Goal: Task Accomplishment & Management: Use online tool/utility

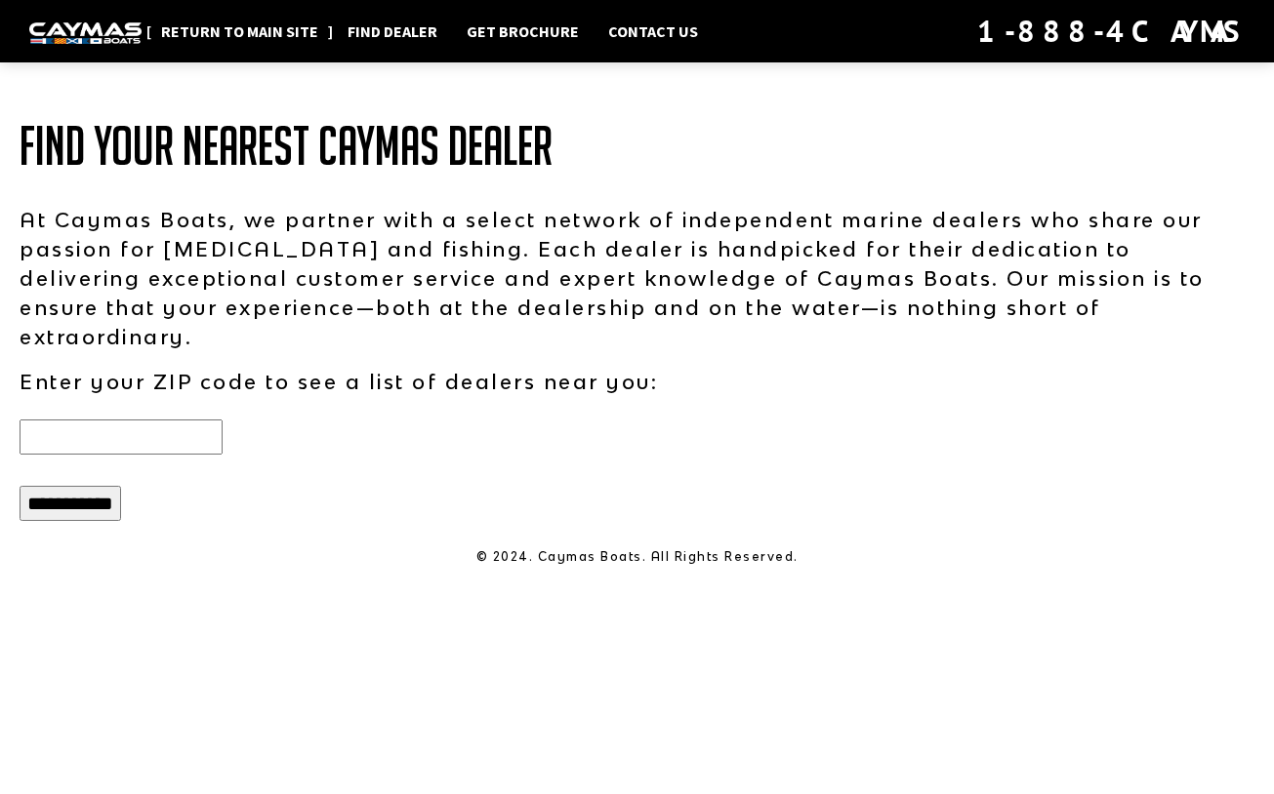
click at [207, 35] on link "Return to main site" at bounding box center [239, 31] width 177 height 25
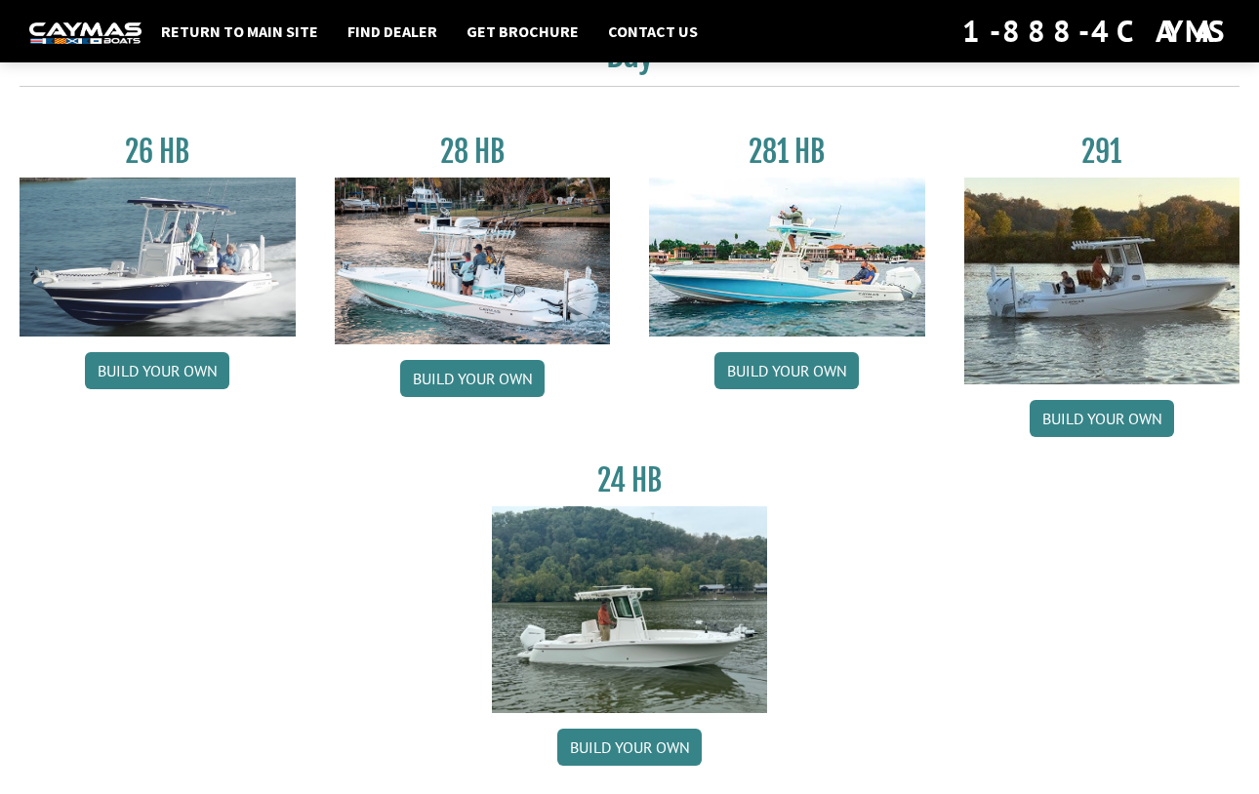
scroll to position [98, 0]
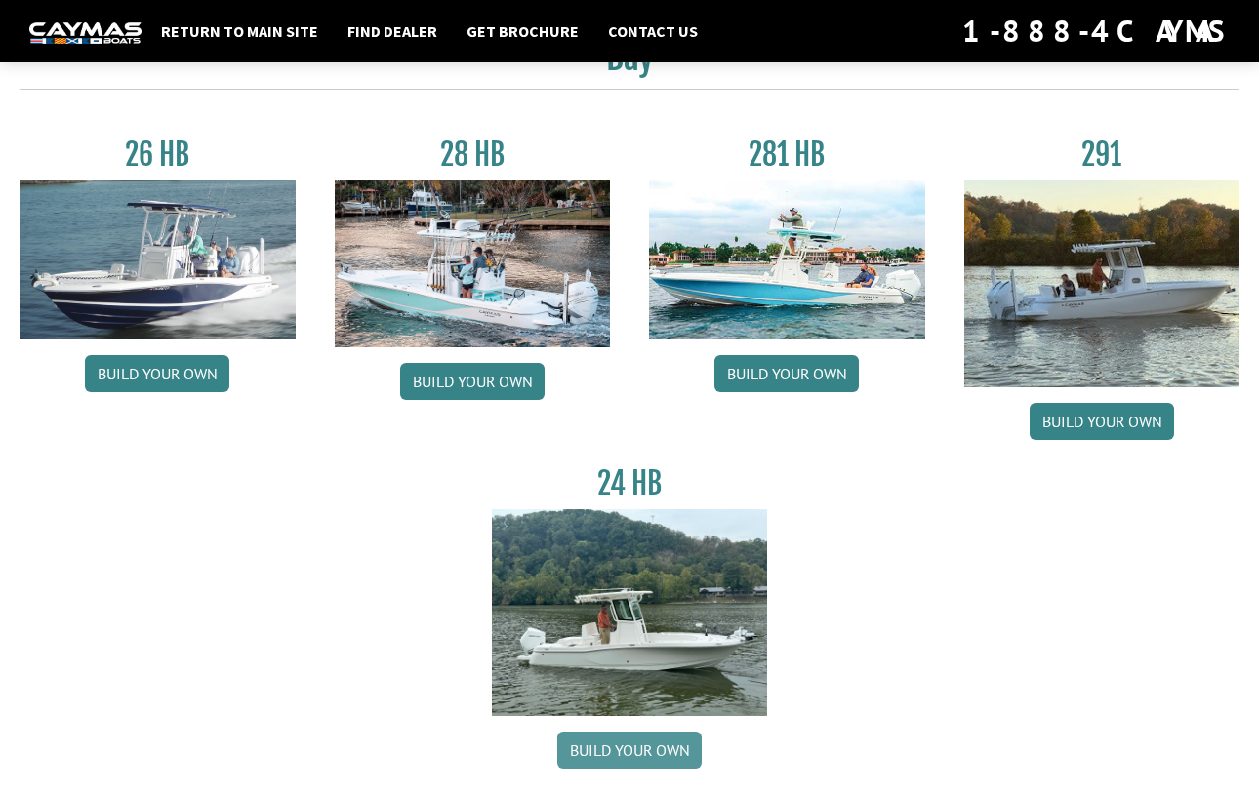
click at [632, 745] on link "Build your own" at bounding box center [629, 750] width 144 height 37
click at [152, 374] on link "Build your own" at bounding box center [157, 373] width 144 height 37
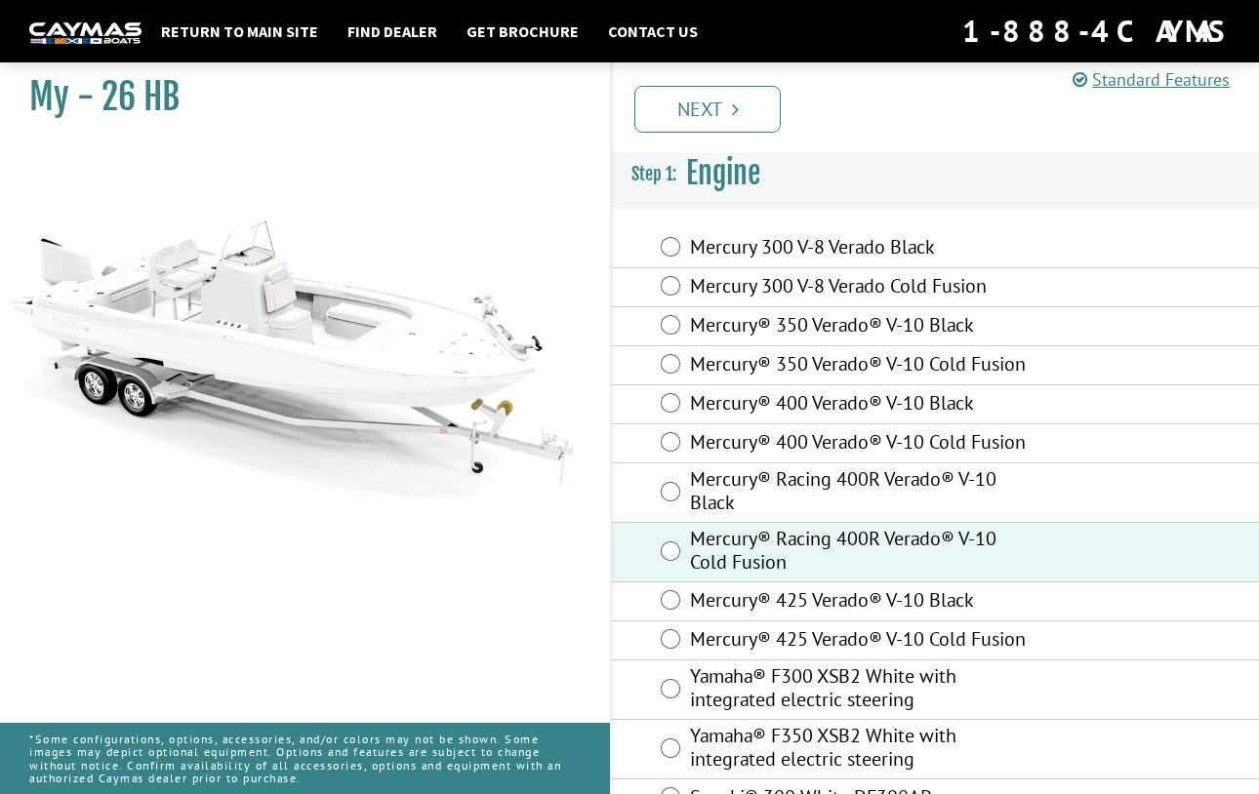
scroll to position [80, 0]
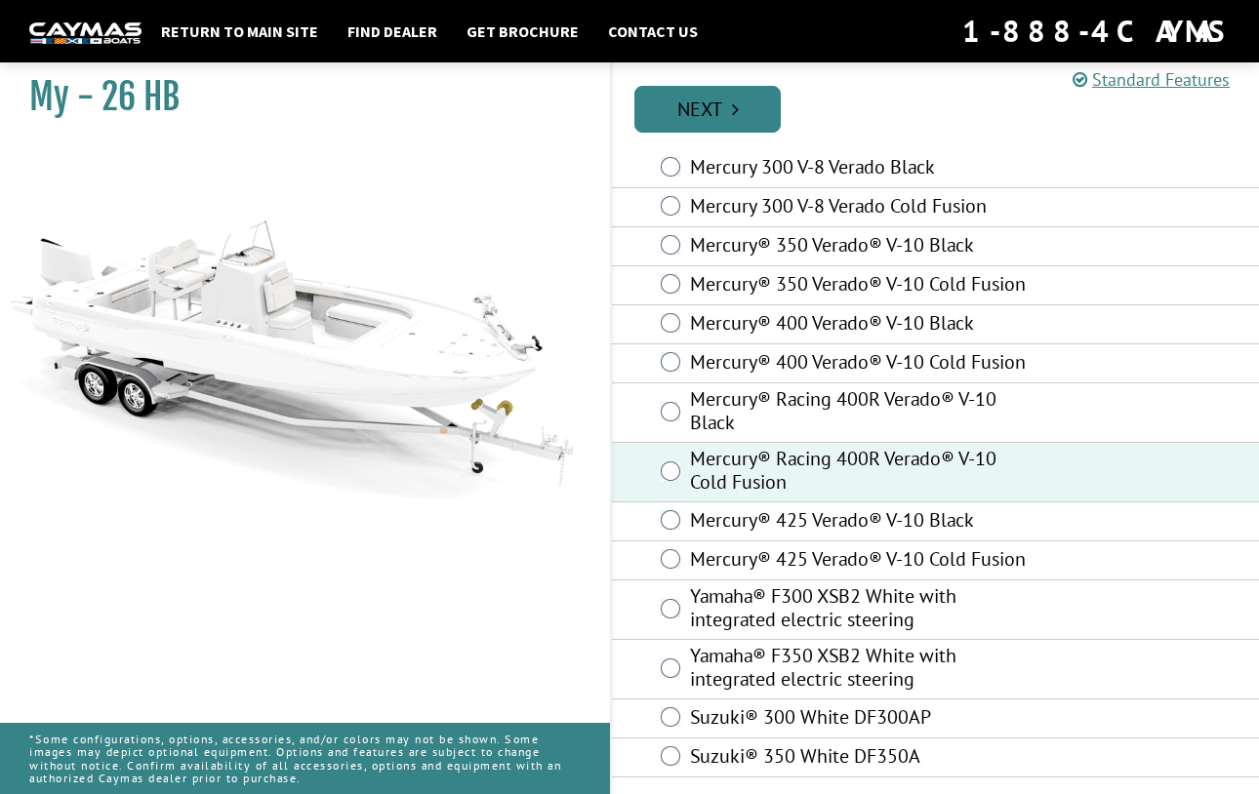
click at [670, 115] on link "Next" at bounding box center [707, 109] width 146 height 47
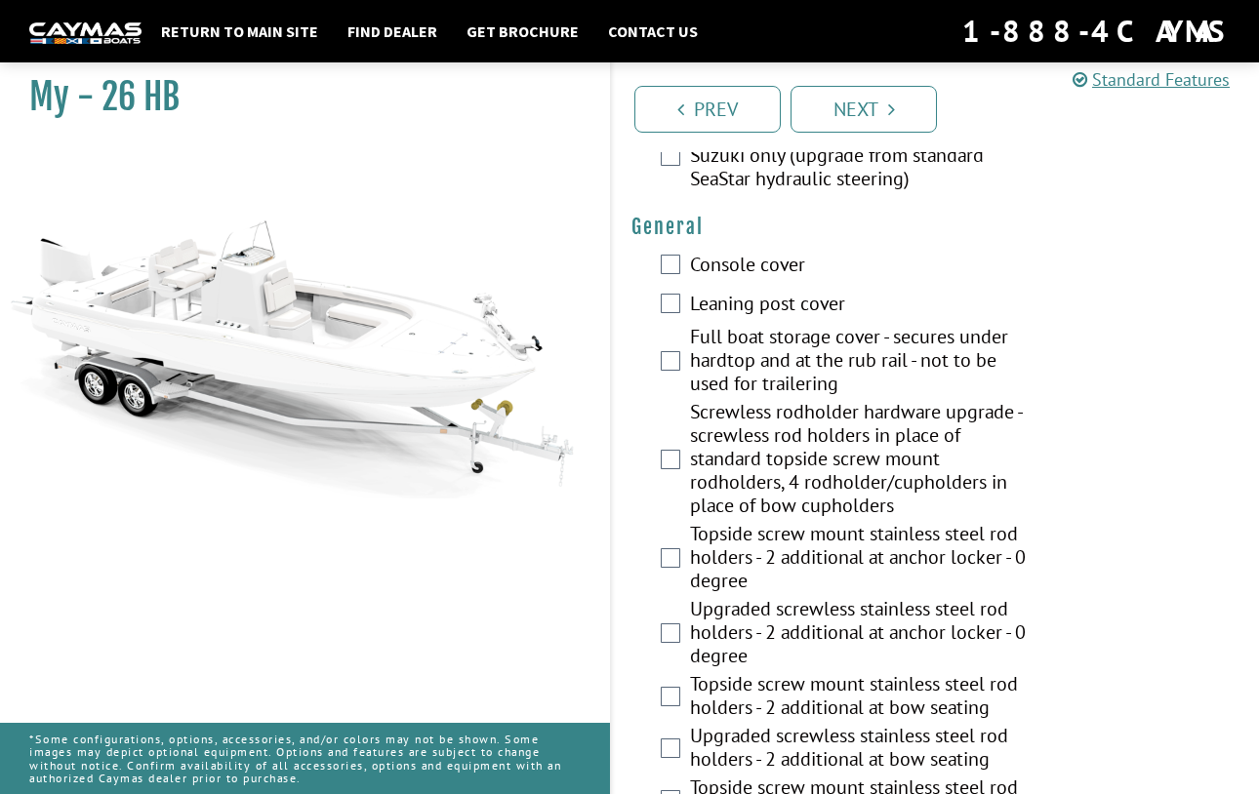
scroll to position [1464, 0]
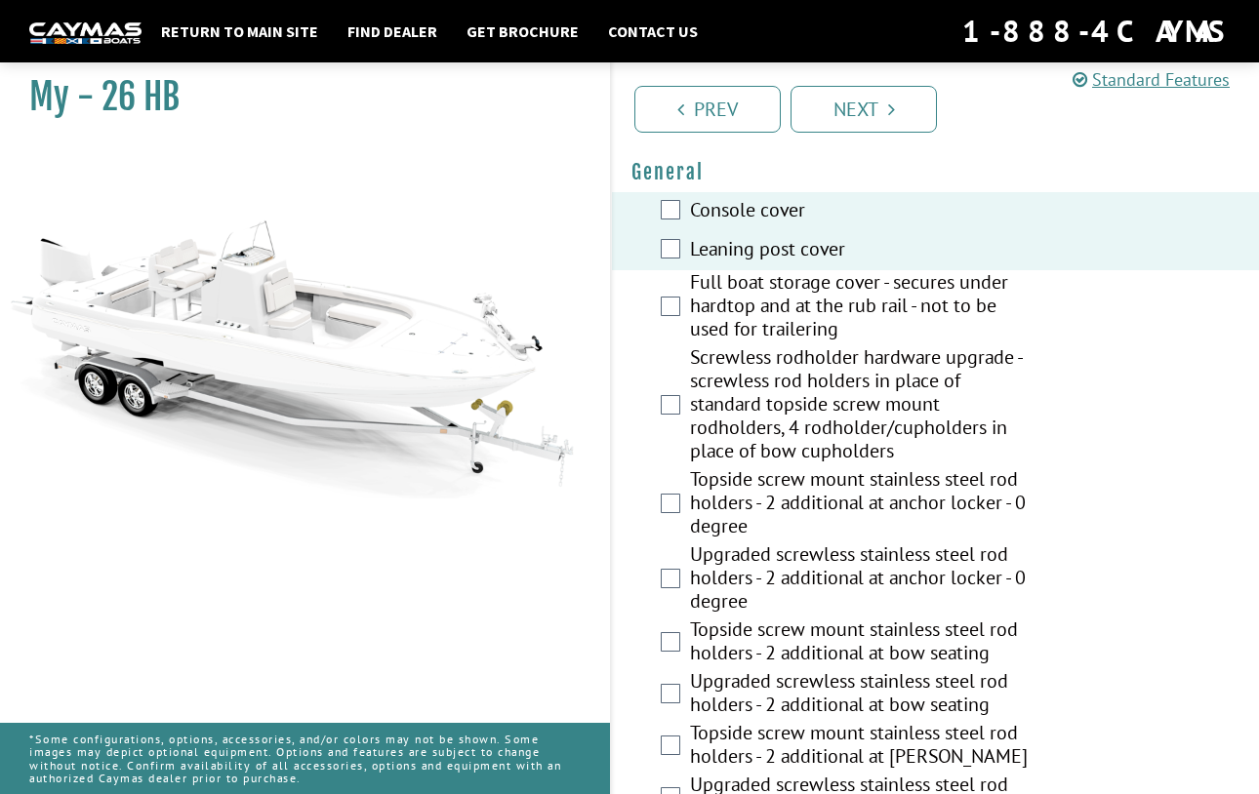
click at [687, 292] on div "Full boat storage cover - secures under hardtop and at the rub rail - not to be…" at bounding box center [935, 307] width 647 height 75
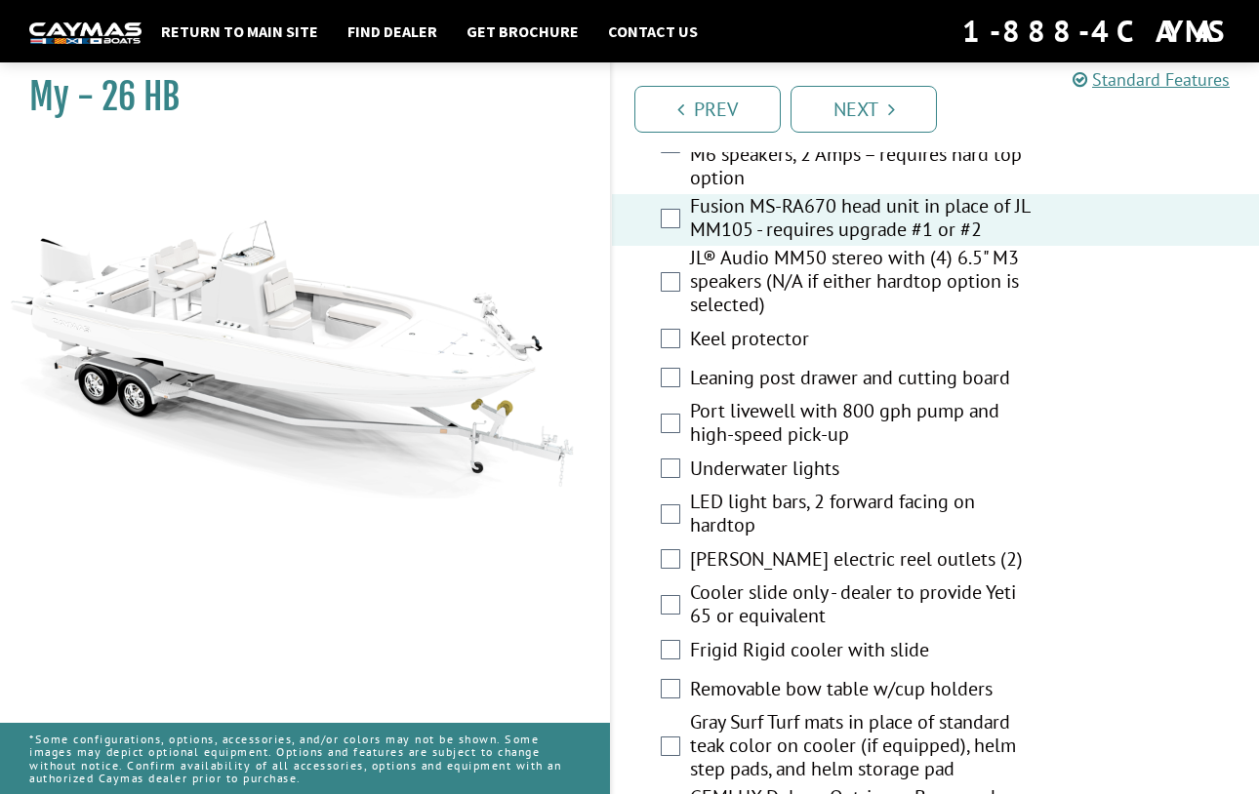
scroll to position [3025, 0]
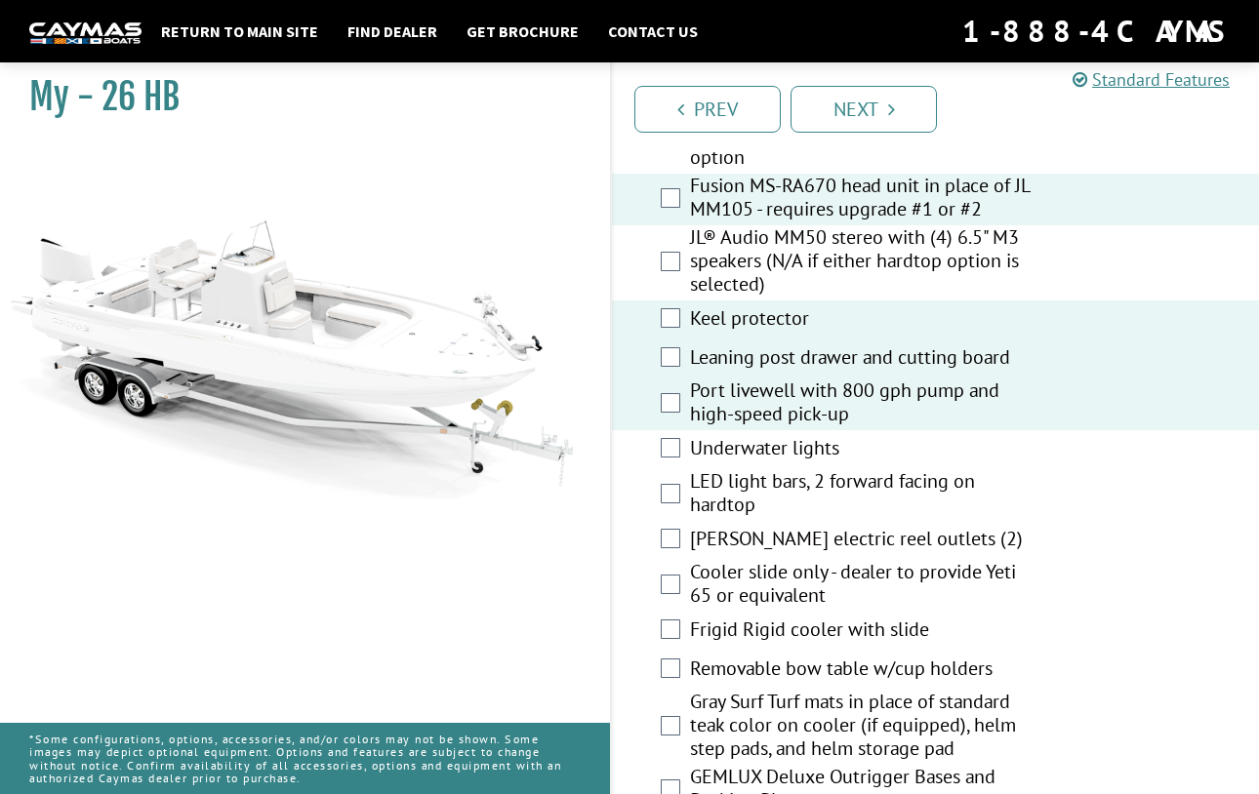
click at [671, 448] on div "Underwater lights" at bounding box center [935, 449] width 647 height 39
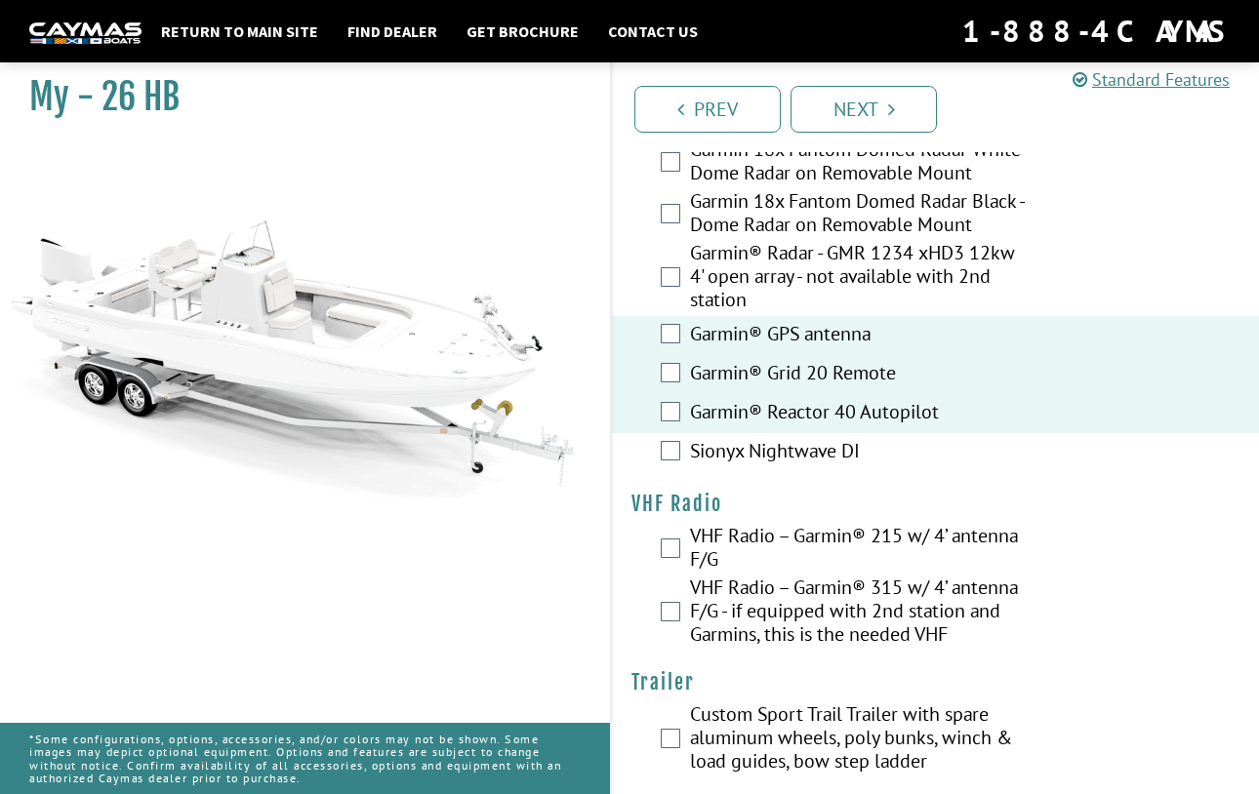
scroll to position [6248, 0]
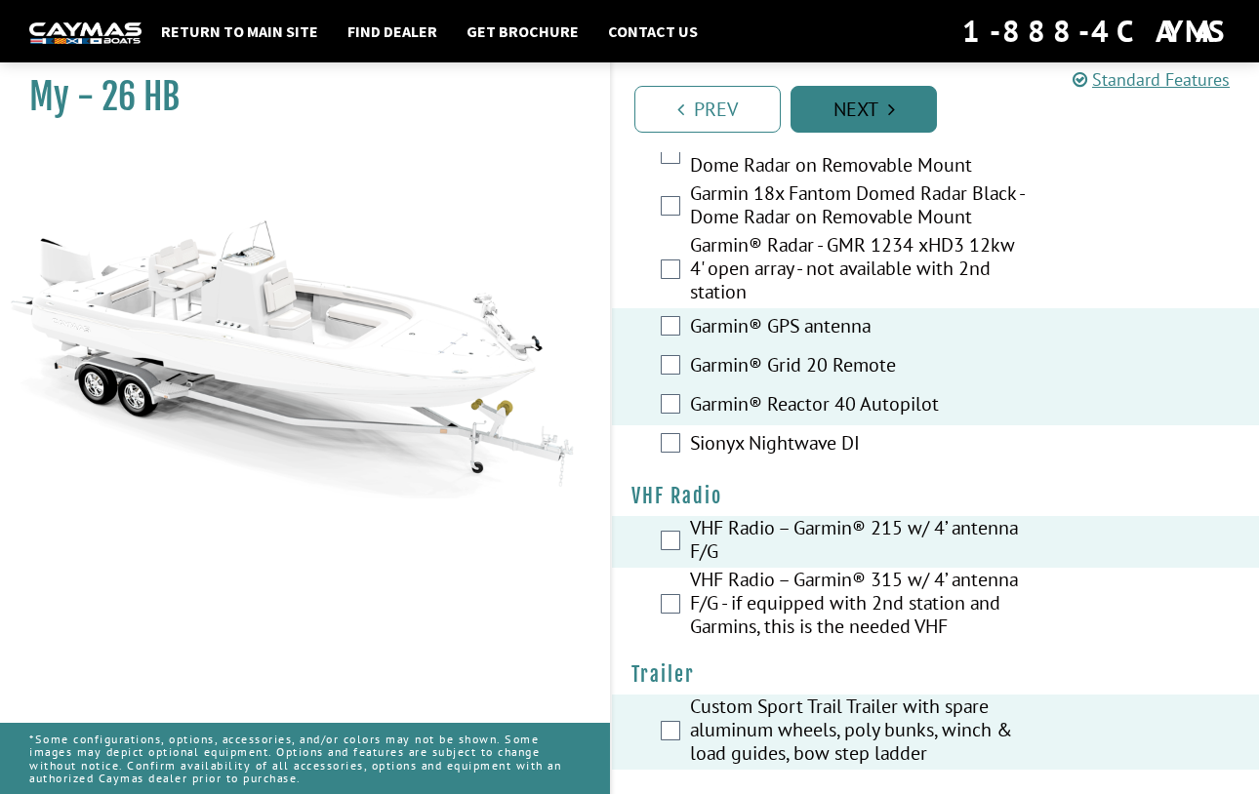
click at [865, 98] on link "Next" at bounding box center [863, 109] width 146 height 47
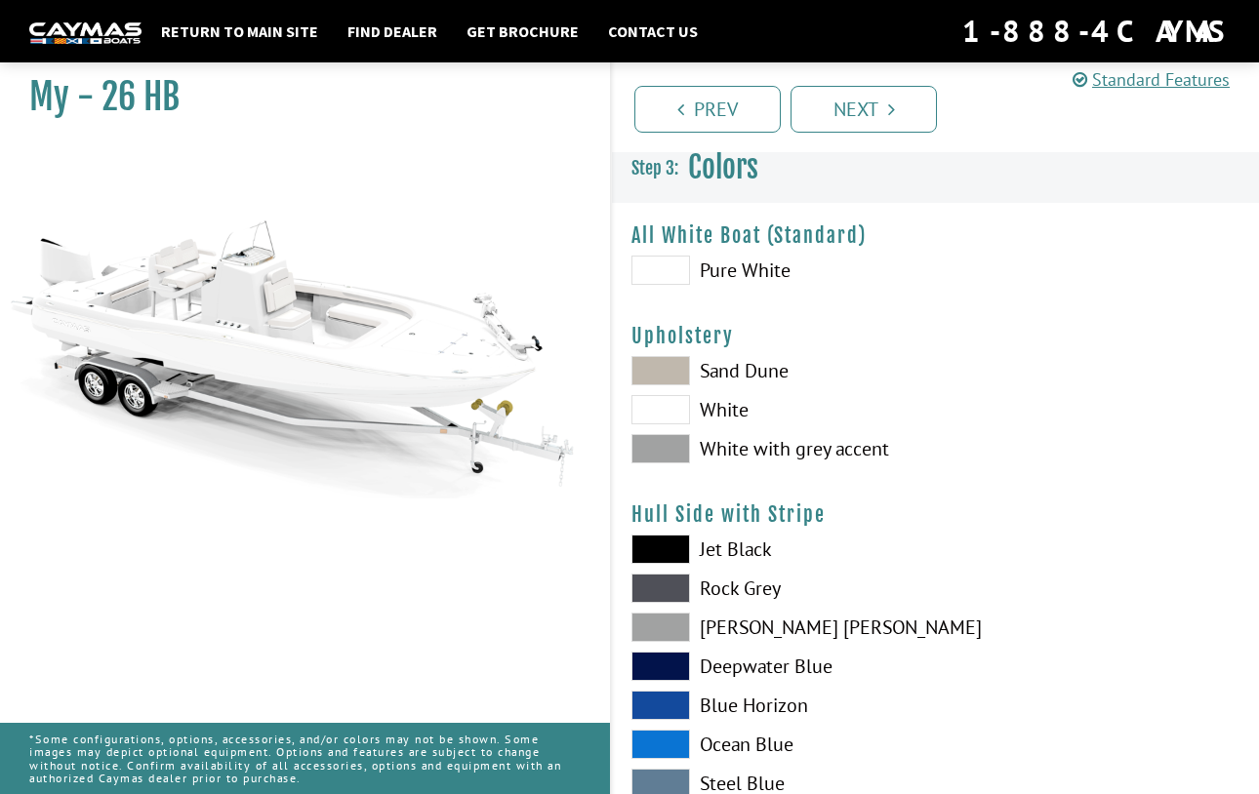
scroll to position [0, 0]
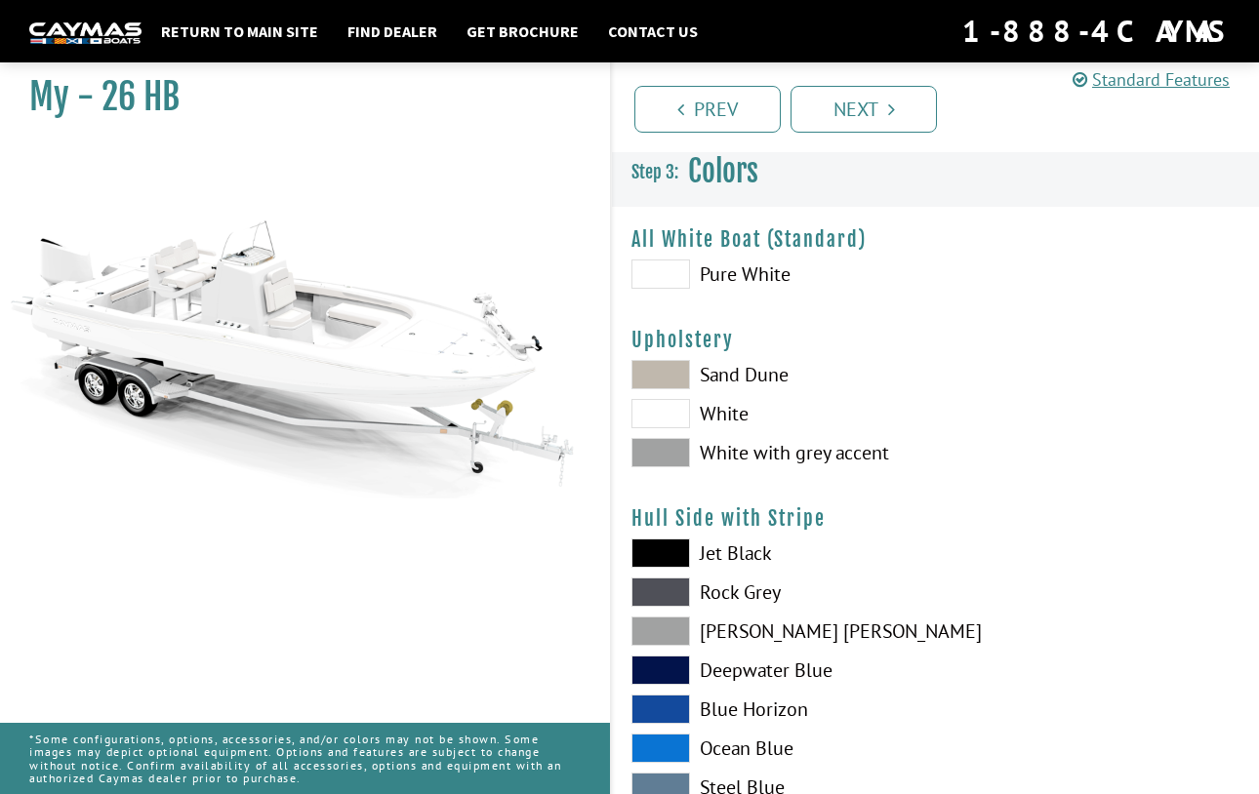
click at [673, 447] on span at bounding box center [660, 452] width 59 height 29
click at [672, 366] on span at bounding box center [660, 374] width 59 height 29
click at [658, 446] on span at bounding box center [660, 452] width 59 height 29
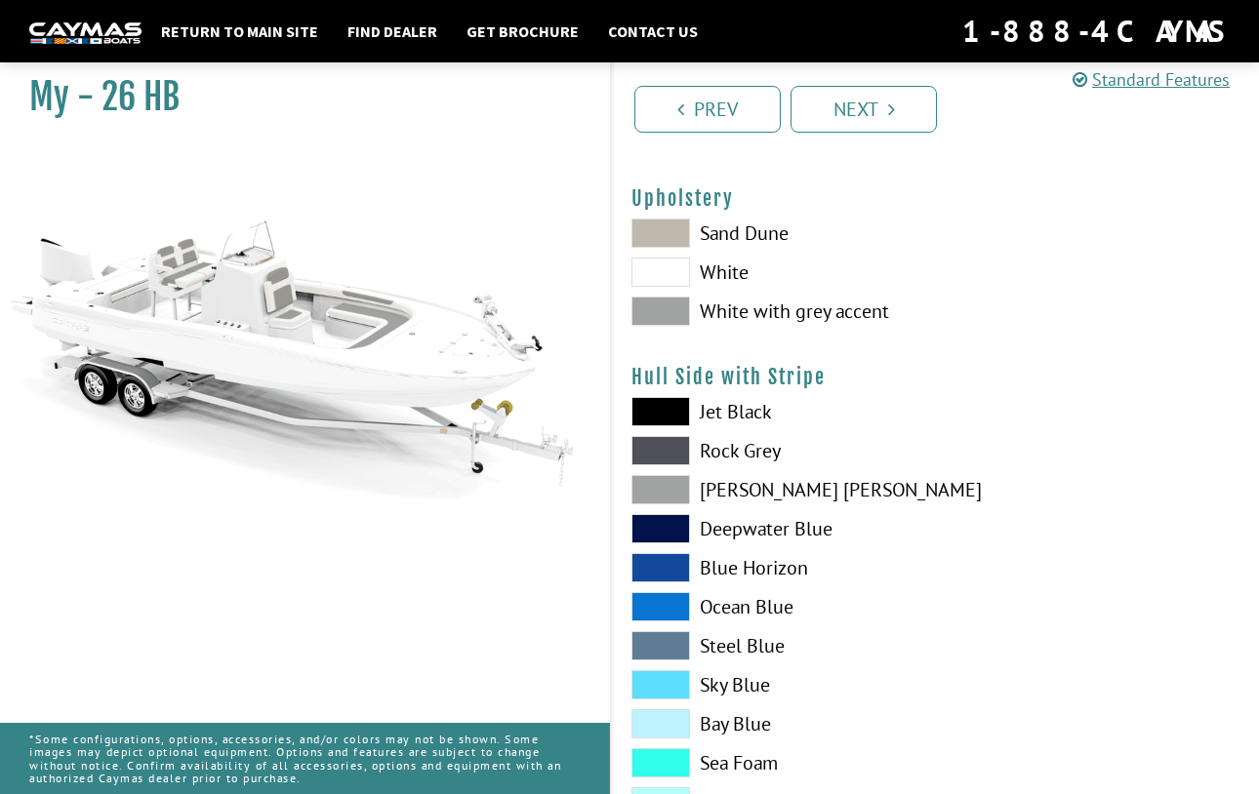
scroll to position [195, 0]
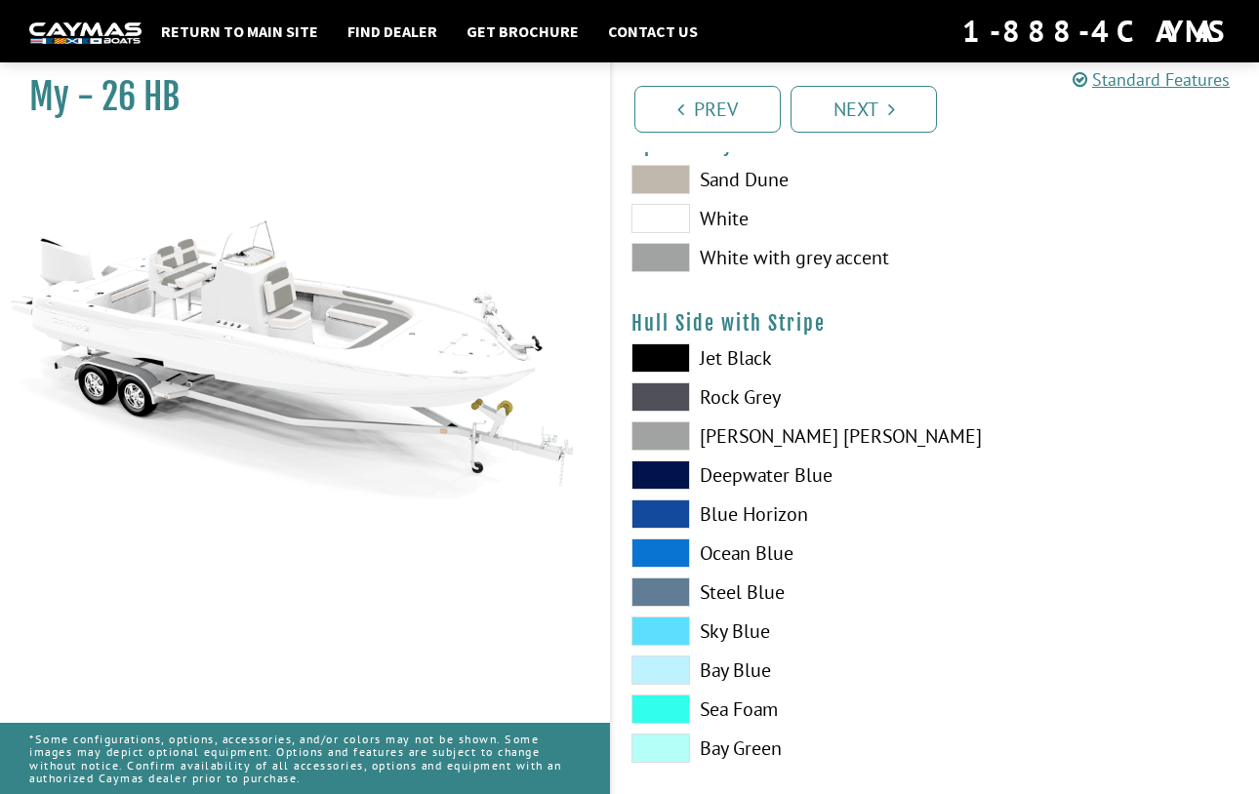
click at [673, 588] on span at bounding box center [660, 592] width 59 height 29
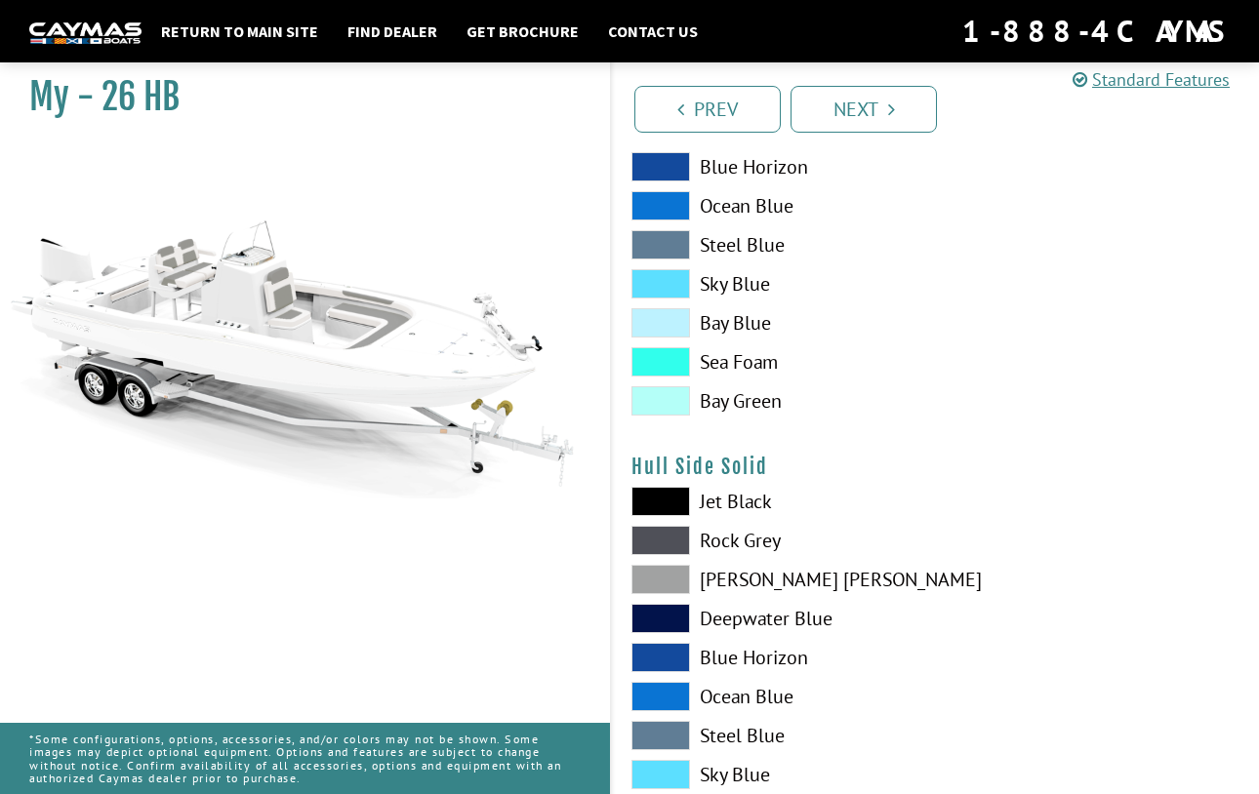
scroll to position [586, 0]
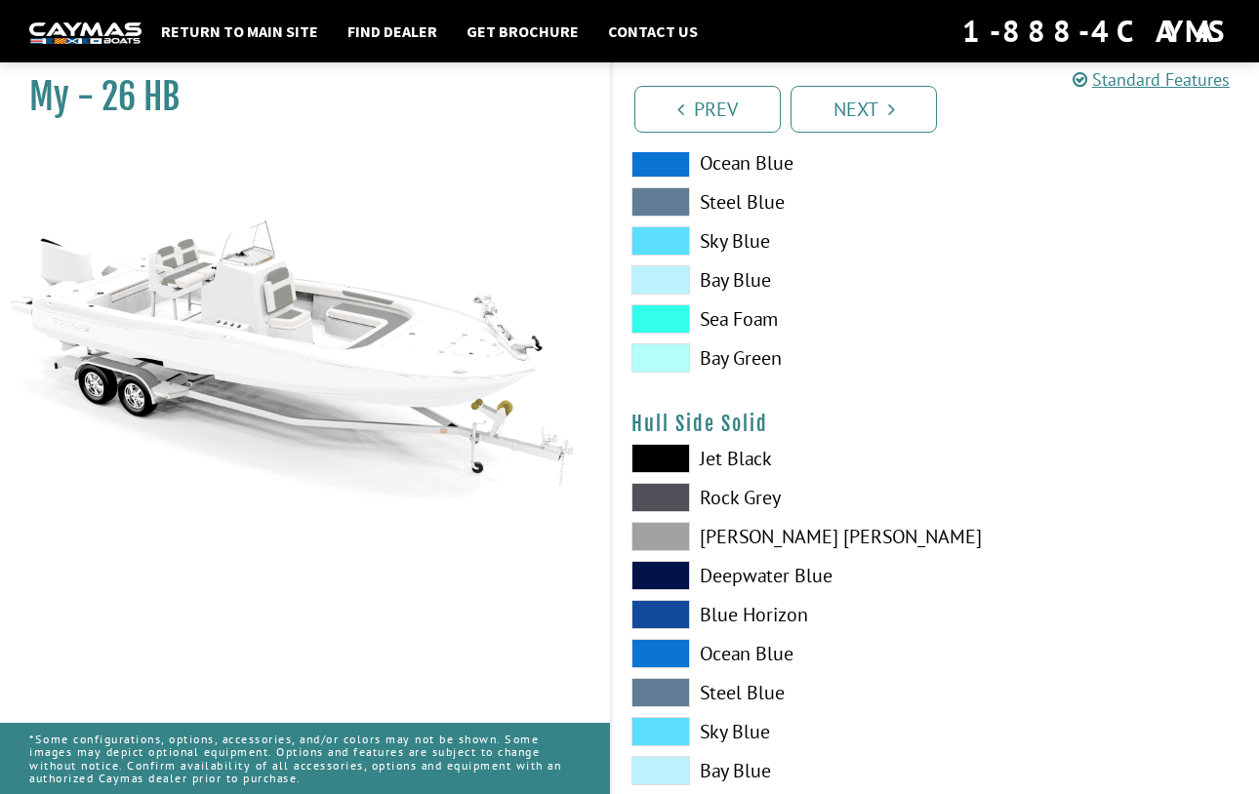
click at [678, 685] on span at bounding box center [660, 692] width 59 height 29
click at [657, 199] on span at bounding box center [660, 201] width 59 height 29
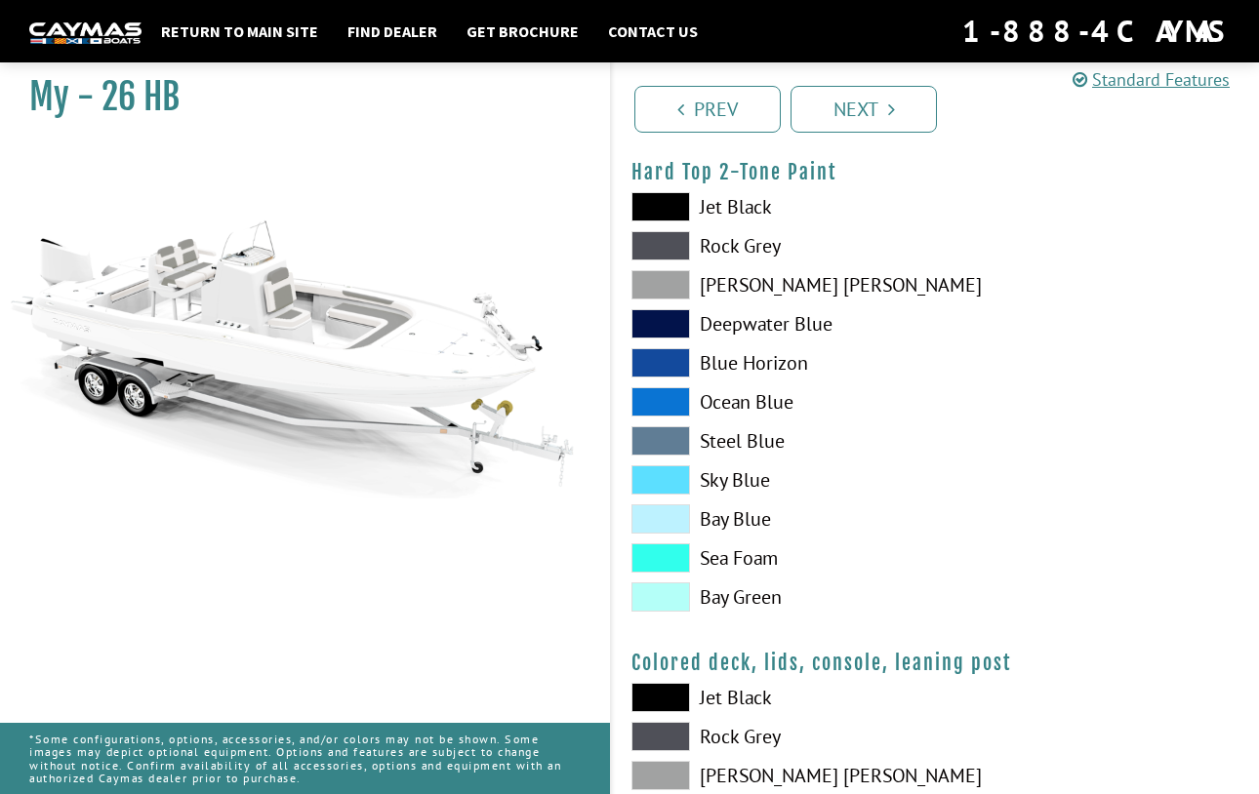
scroll to position [1854, 0]
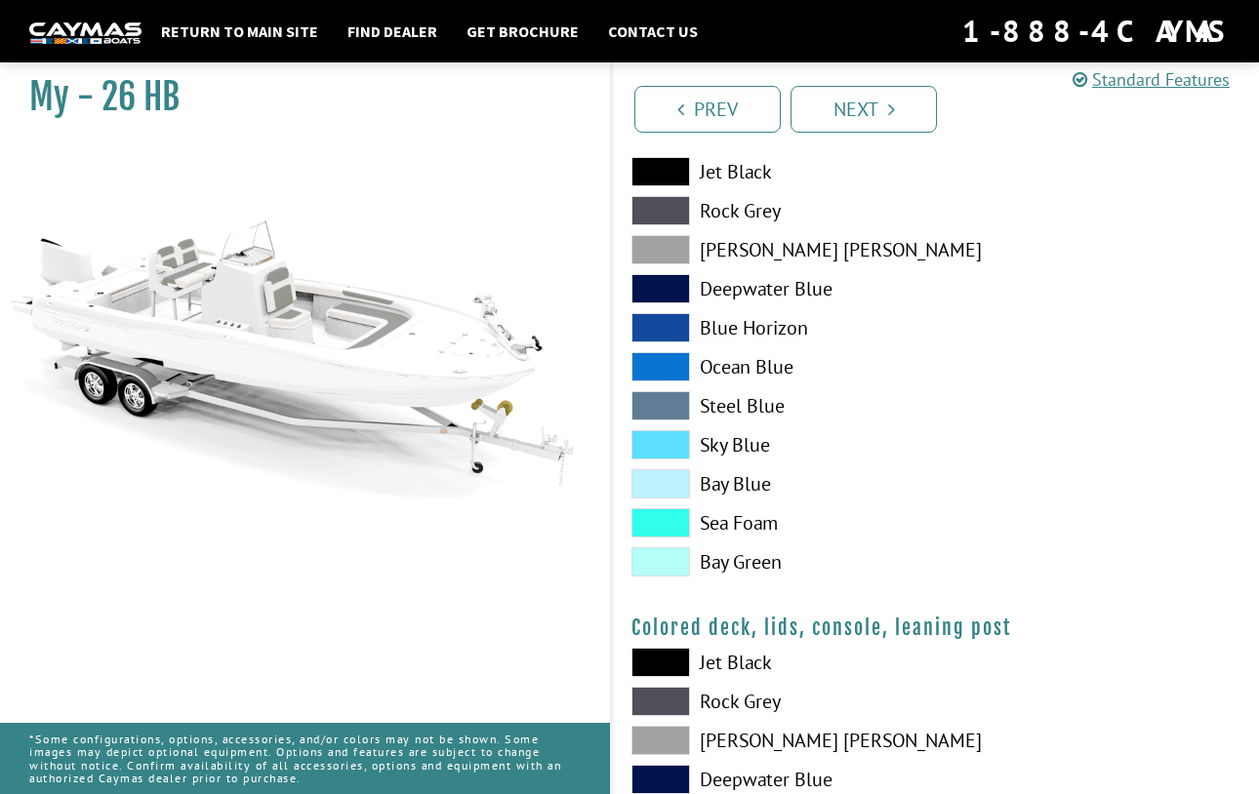
click at [679, 406] on span at bounding box center [660, 405] width 59 height 29
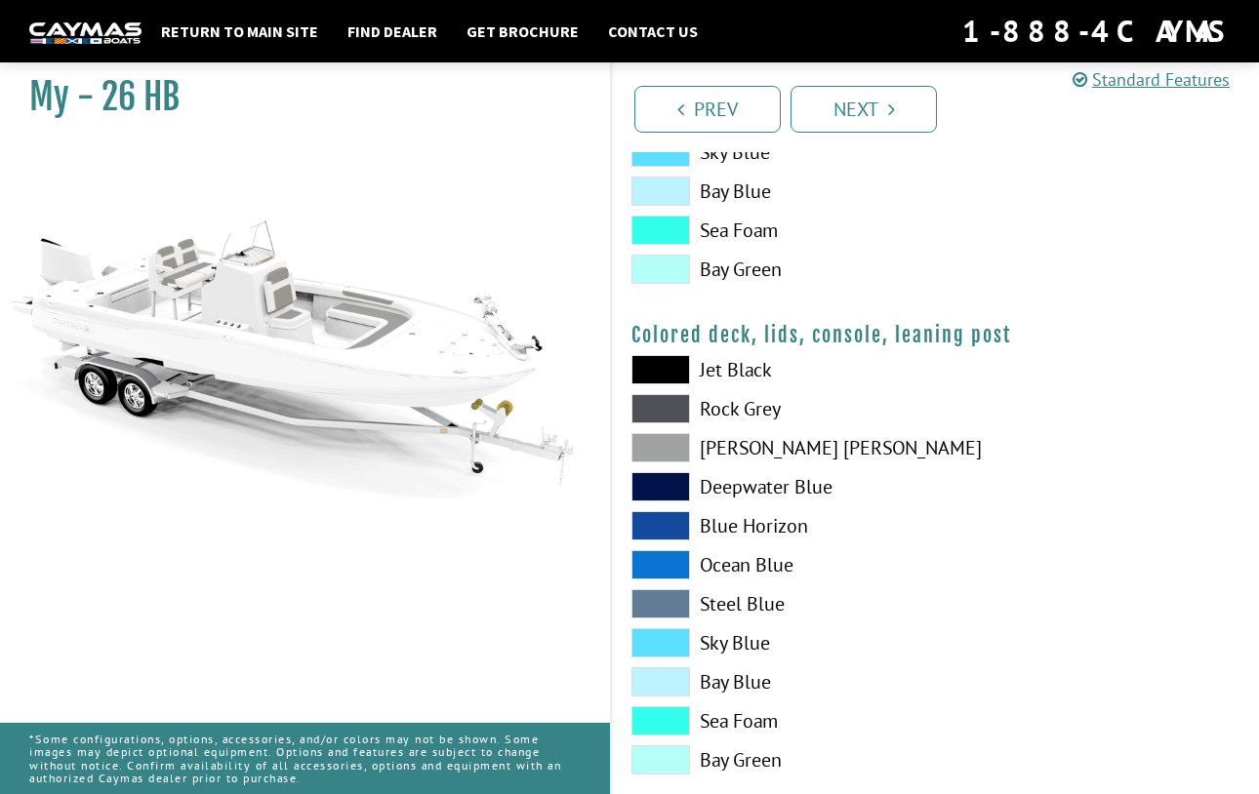
scroll to position [2185, 0]
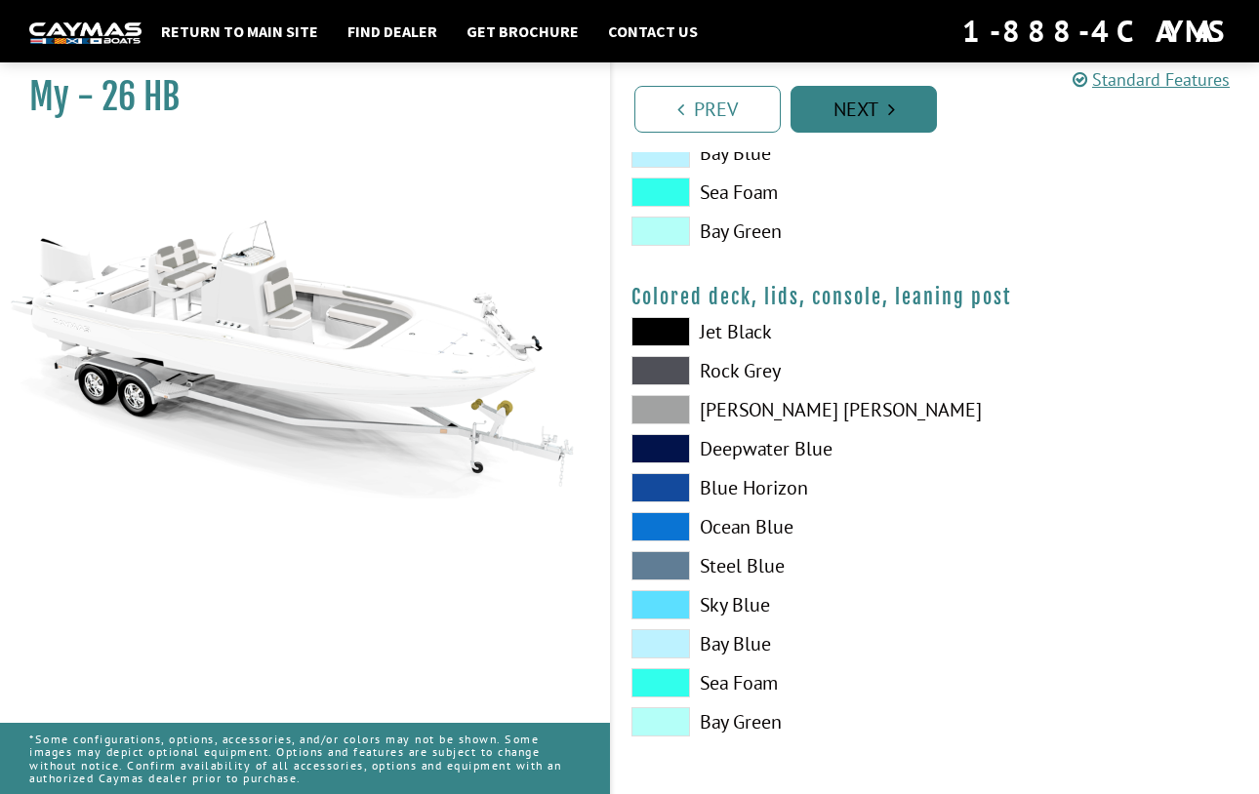
click at [855, 108] on link "Next" at bounding box center [863, 109] width 146 height 47
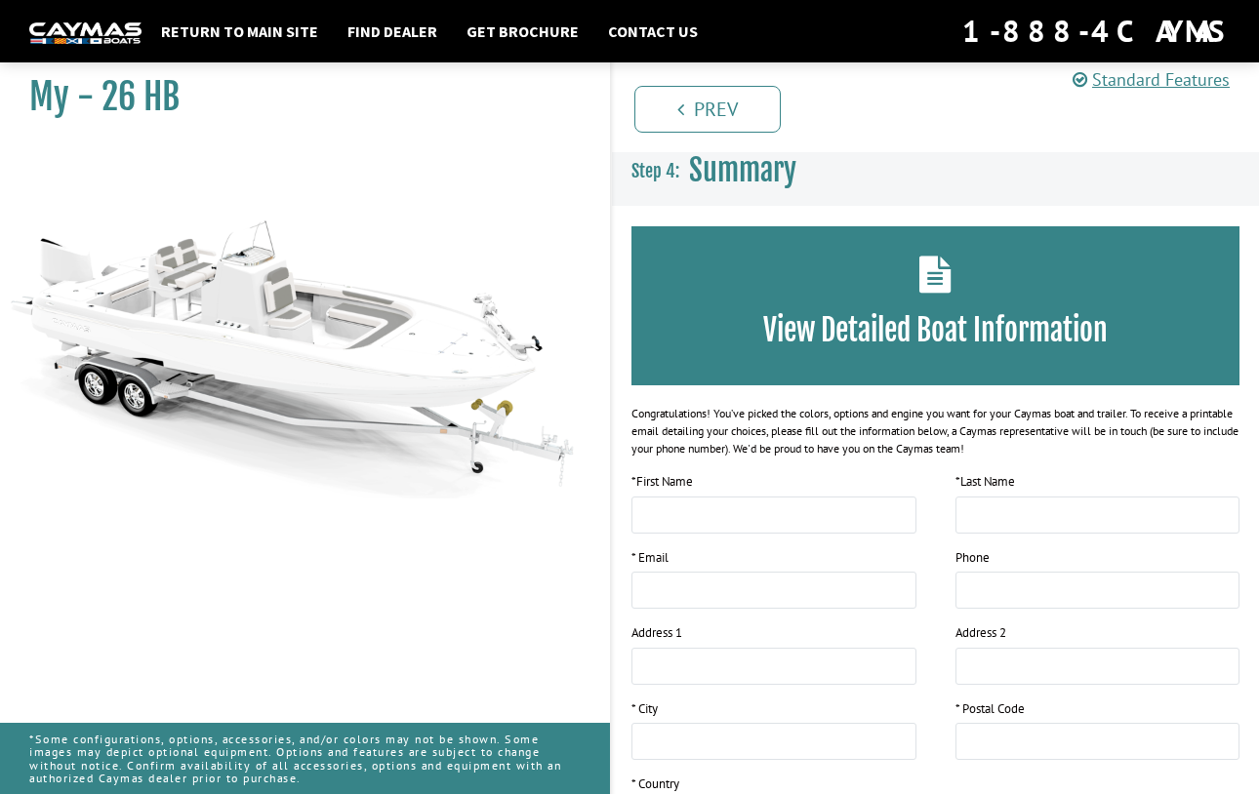
scroll to position [285, 0]
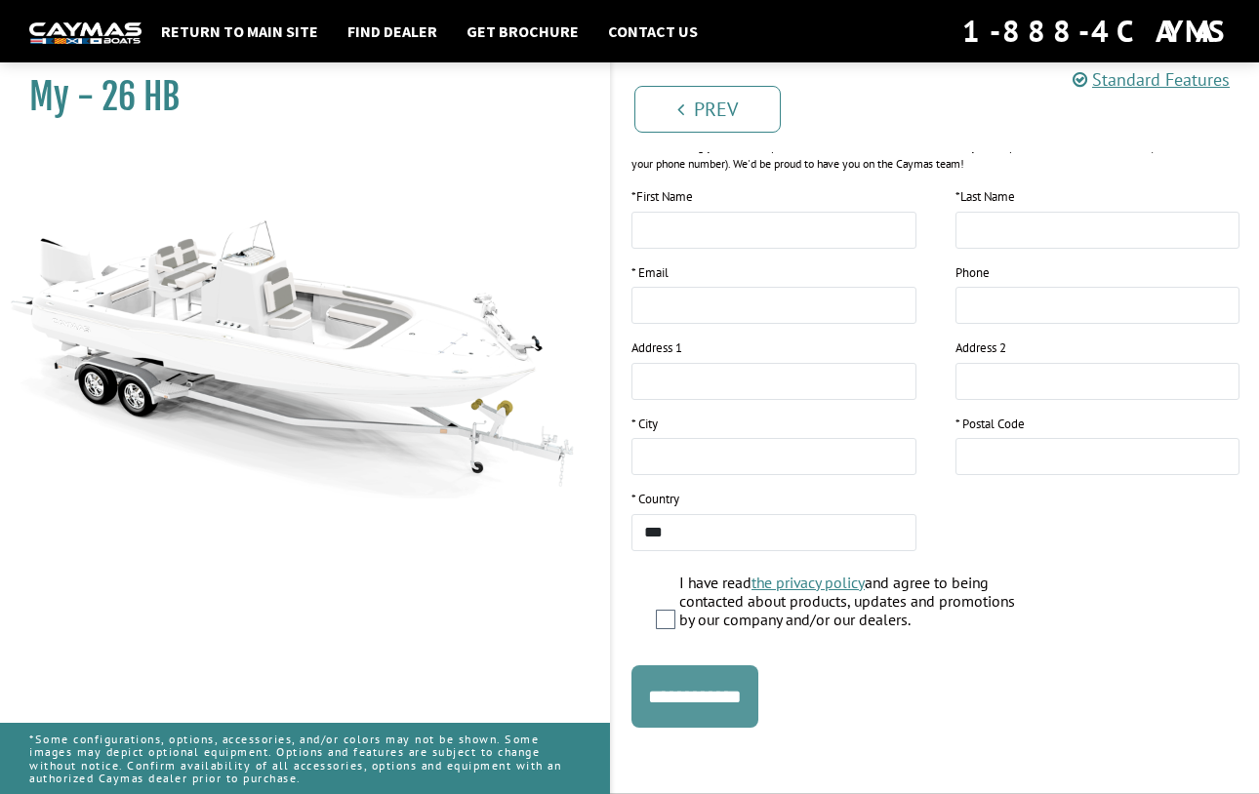
click at [737, 710] on input "**********" at bounding box center [694, 697] width 127 height 62
